Goal: Task Accomplishment & Management: Manage account settings

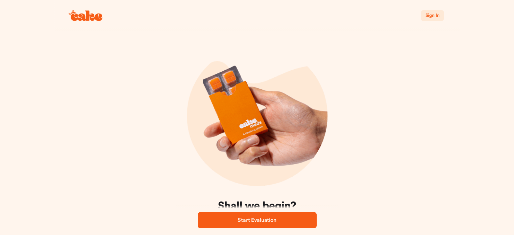
click at [428, 16] on span "Sign In" at bounding box center [432, 15] width 14 height 5
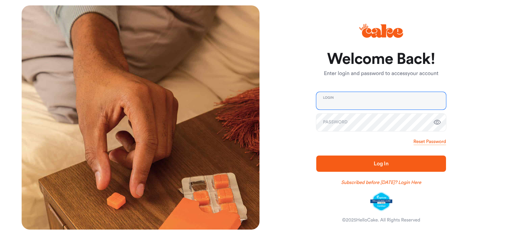
click at [367, 104] on input "email" at bounding box center [381, 101] width 130 height 18
type input "**********"
click at [316, 155] on button "Log In" at bounding box center [381, 163] width 130 height 16
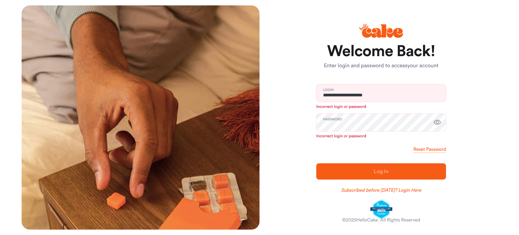
click at [435, 122] on icon "button" at bounding box center [437, 122] width 8 height 8
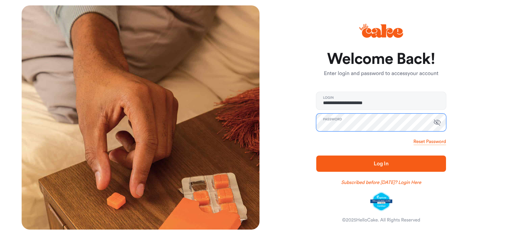
click at [316, 155] on button "Log In" at bounding box center [381, 163] width 130 height 16
click at [357, 163] on span "Log In" at bounding box center [381, 163] width 108 height 8
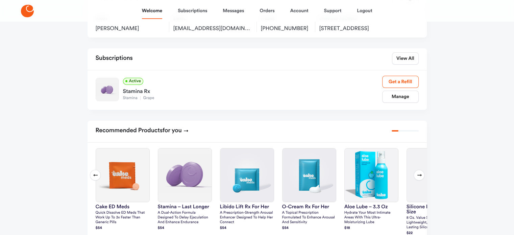
scroll to position [70, 0]
click at [390, 102] on link "Manage" at bounding box center [400, 96] width 36 height 12
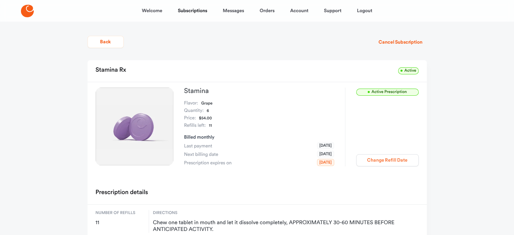
click at [376, 162] on button "Change Refill Date" at bounding box center [387, 160] width 63 height 12
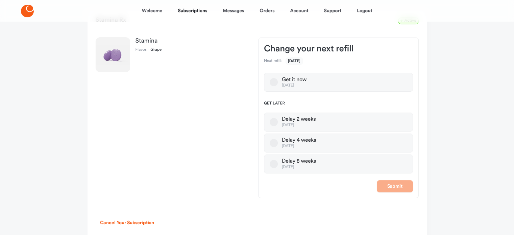
scroll to position [51, 0]
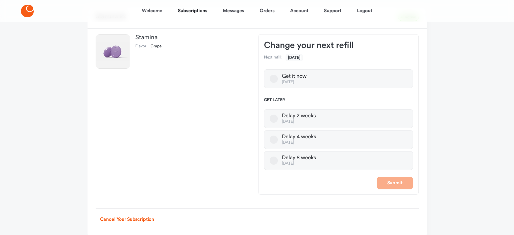
click at [275, 163] on button "Delay 8 weeks [DATE]" at bounding box center [274, 160] width 8 height 8
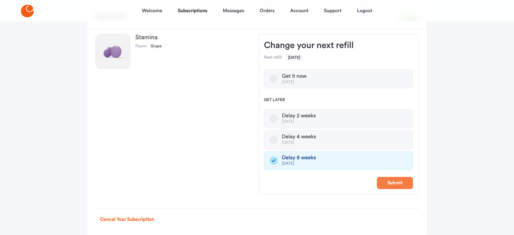
click at [393, 179] on button "Submit" at bounding box center [395, 183] width 36 height 12
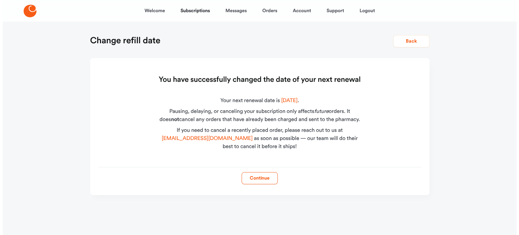
scroll to position [0, 0]
